Goal: Browse casually

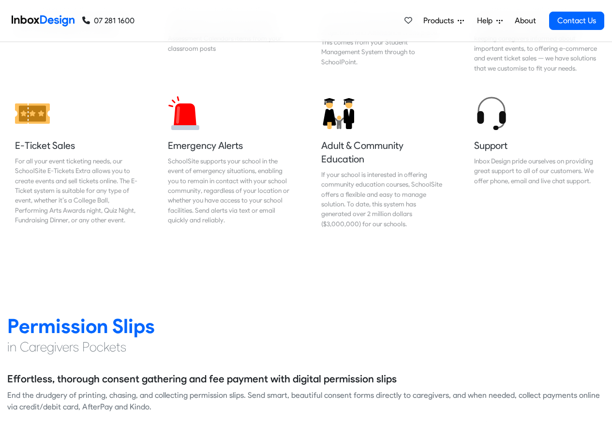
scroll to position [1160, 0]
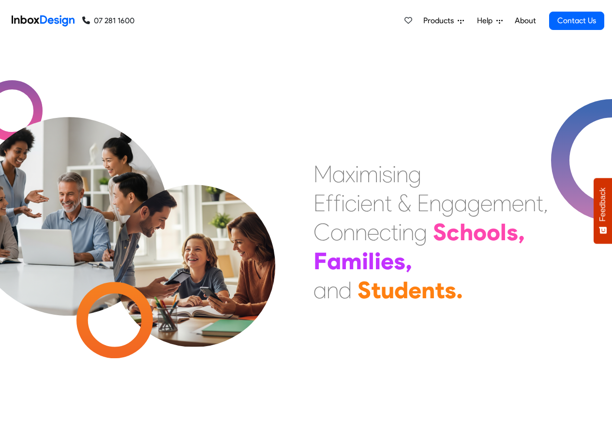
checkbox input "true"
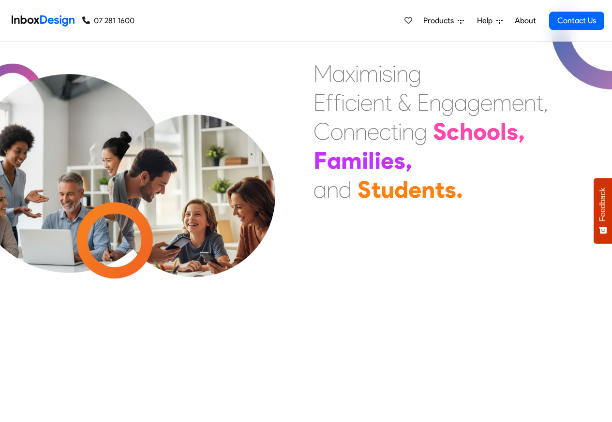
checkbox input "true"
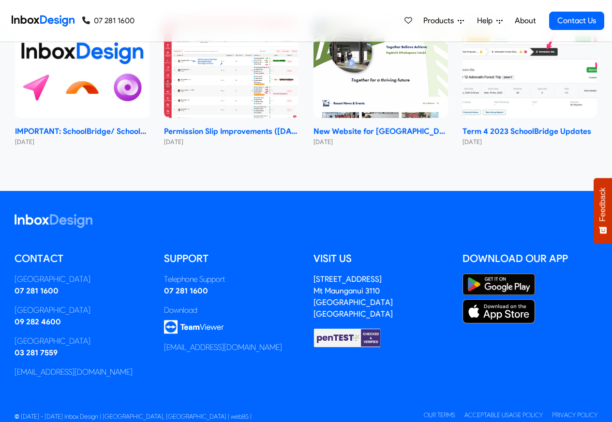
checkbox input "true"
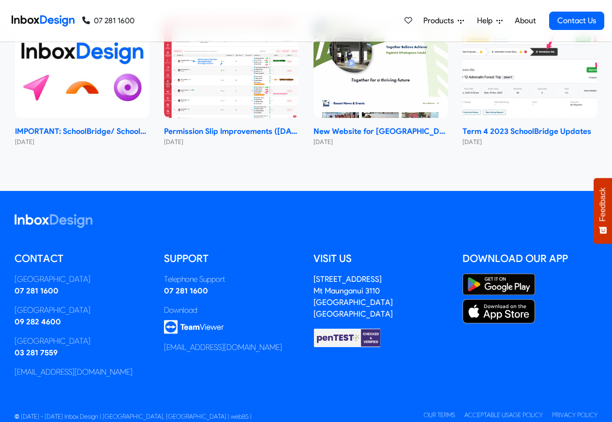
checkbox input "true"
